Goal: Transaction & Acquisition: Obtain resource

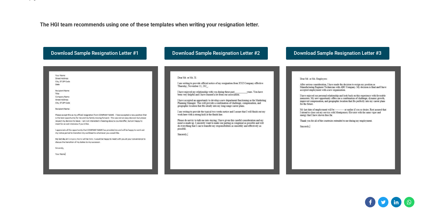
scroll to position [100, 0]
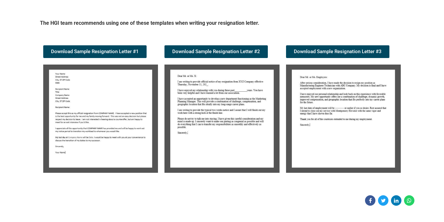
click at [94, 106] on img at bounding box center [100, 118] width 115 height 108
click at [227, 52] on span "Download Sample Resignation Letter #2" at bounding box center [216, 51] width 88 height 5
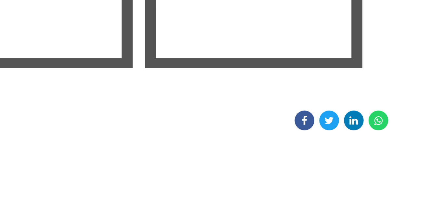
scroll to position [139, 0]
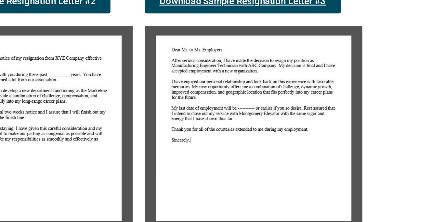
click at [363, 16] on link "Download Sample Resignation Letter #3" at bounding box center [337, 12] width 103 height 13
